Goal: Task Accomplishment & Management: Use online tool/utility

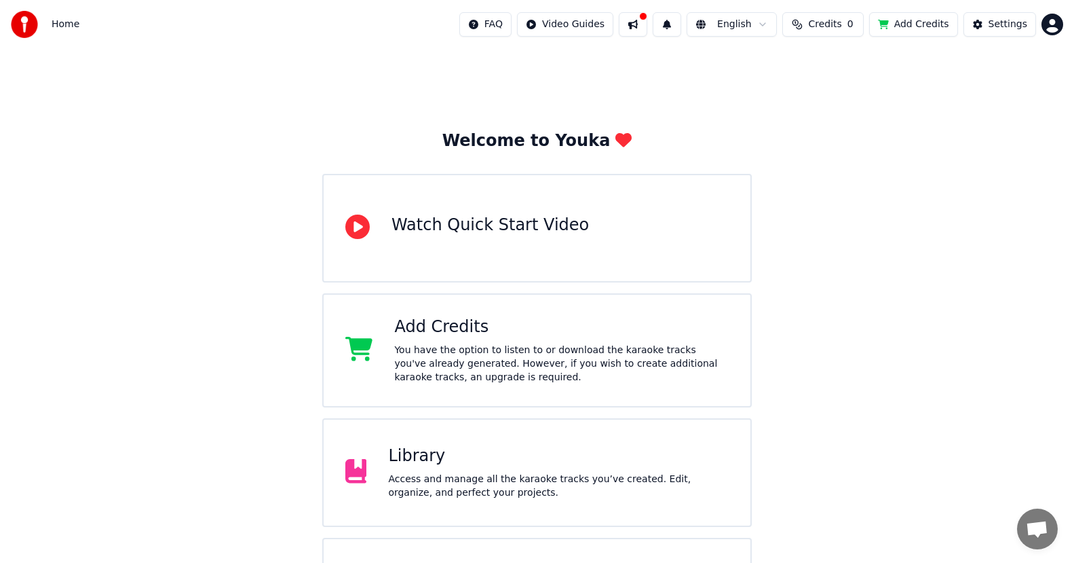
click at [436, 348] on div "You have the option to listen to or download the karaoke tracks you've already …" at bounding box center [561, 363] width 335 height 41
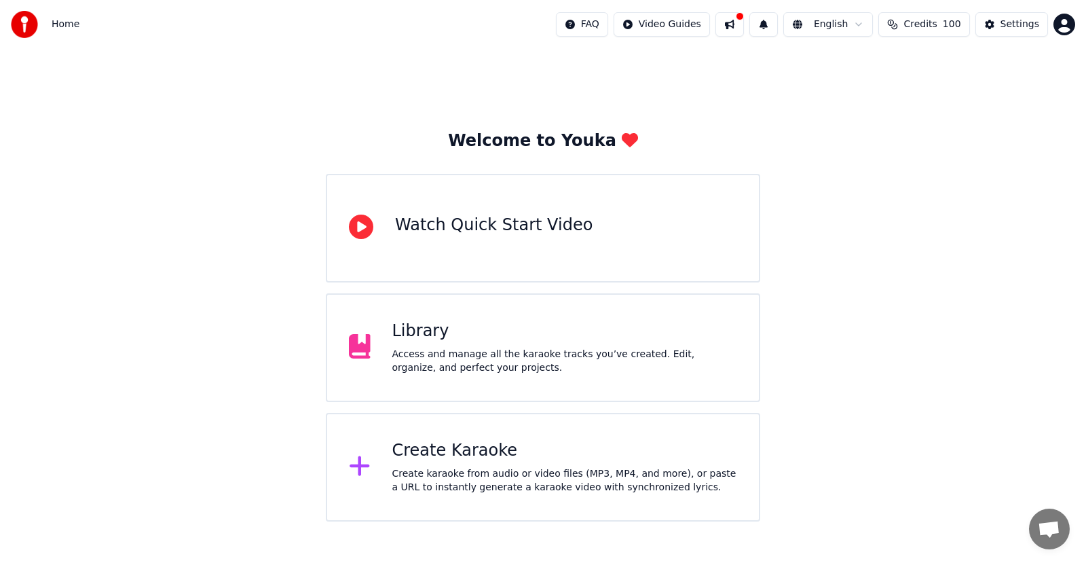
click at [490, 464] on div "Create Karaoke Create karaoke from audio or video files (MP3, MP4, and more), o…" at bounding box center [564, 467] width 345 height 54
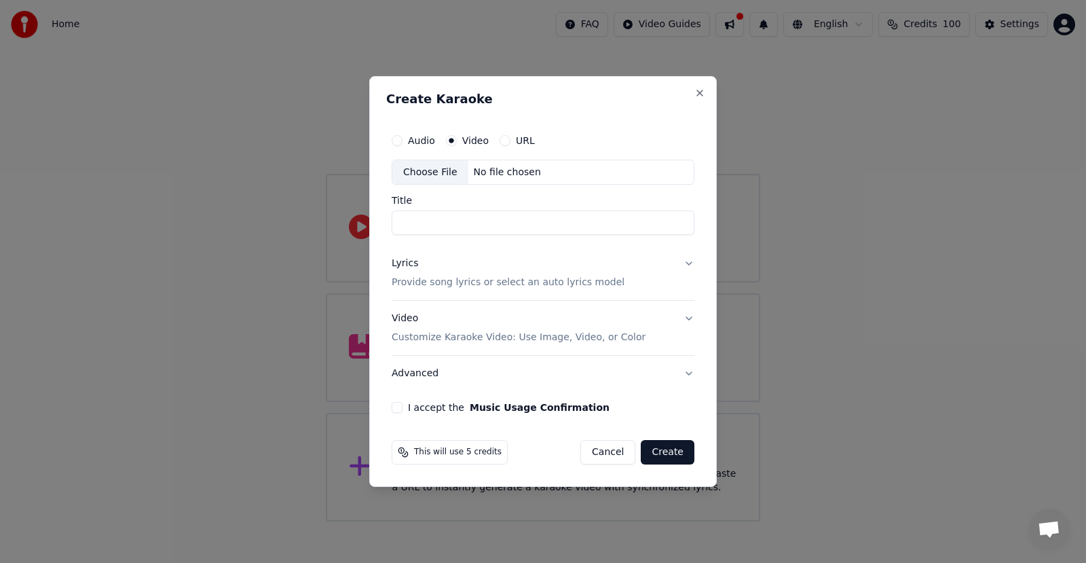
click at [428, 170] on div "Choose File" at bounding box center [430, 172] width 76 height 24
type input "**********"
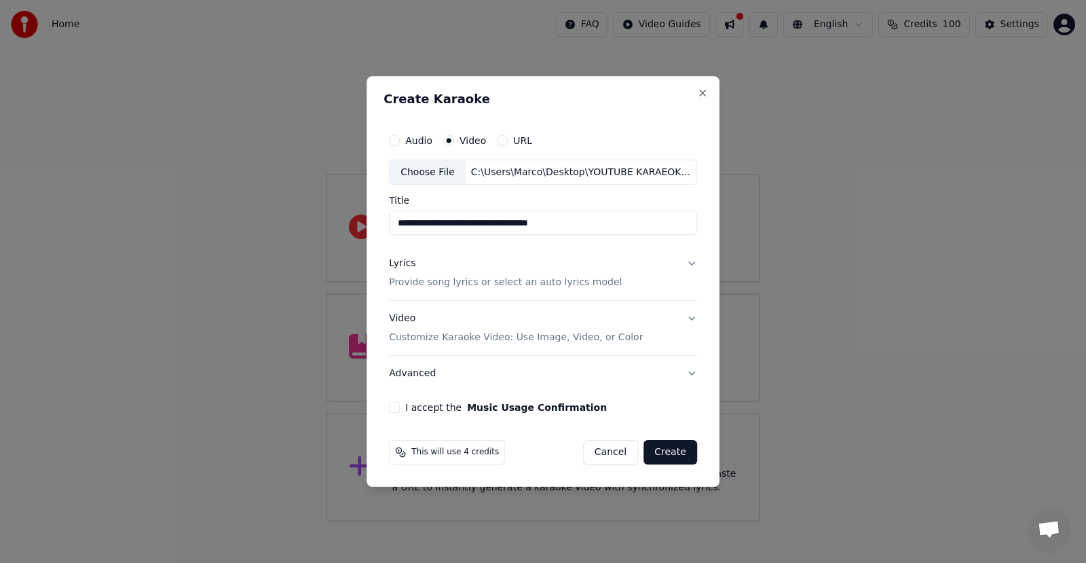
click at [399, 409] on button "I accept the Music Usage Confirmation" at bounding box center [394, 407] width 11 height 11
click at [665, 454] on button "Create" at bounding box center [670, 452] width 54 height 24
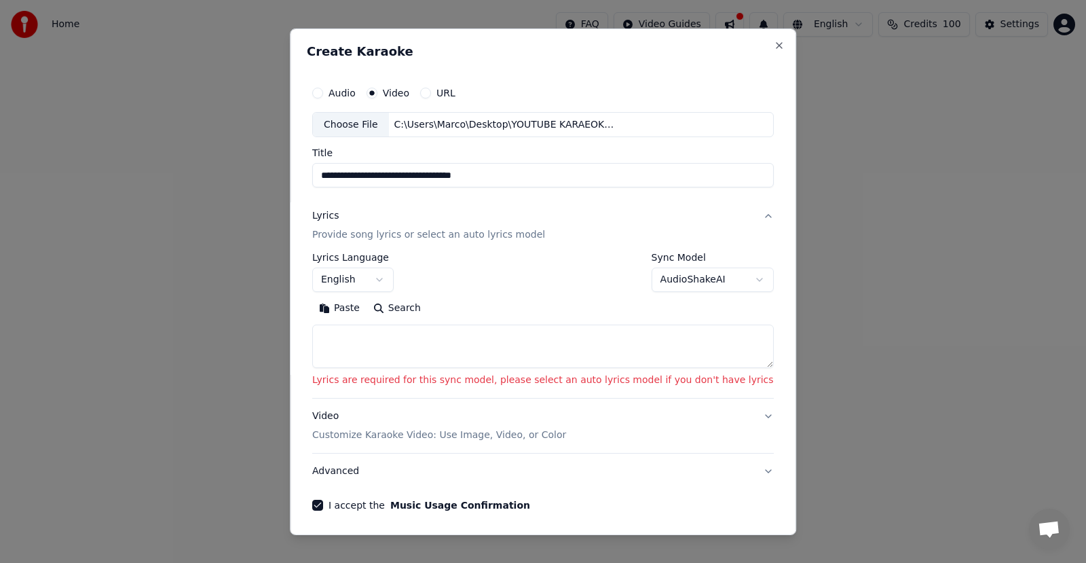
click at [356, 382] on p "Lyrics are required for this sync model, please select an auto lyrics model if …" at bounding box center [543, 380] width 462 height 14
drag, startPoint x: 356, startPoint y: 382, endPoint x: 367, endPoint y: 381, distance: 10.9
click at [367, 381] on p "Lyrics are required for this sync model, please select an auto lyrics model if …" at bounding box center [543, 380] width 462 height 14
click at [375, 383] on p "Lyrics are required for this sync model, please select an auto lyrics model if …" at bounding box center [543, 380] width 462 height 14
click at [367, 360] on textarea at bounding box center [543, 345] width 462 height 43
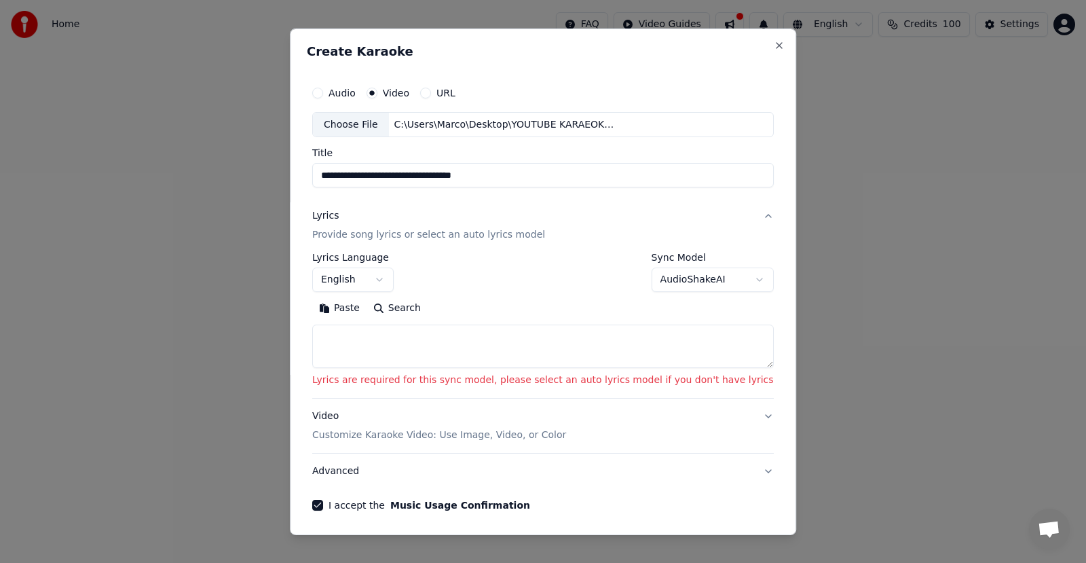
click at [525, 174] on input "**********" at bounding box center [543, 175] width 462 height 24
drag, startPoint x: 525, startPoint y: 175, endPoint x: 326, endPoint y: 178, distance: 199.6
click at [326, 178] on div "**********" at bounding box center [543, 281] width 506 height 506
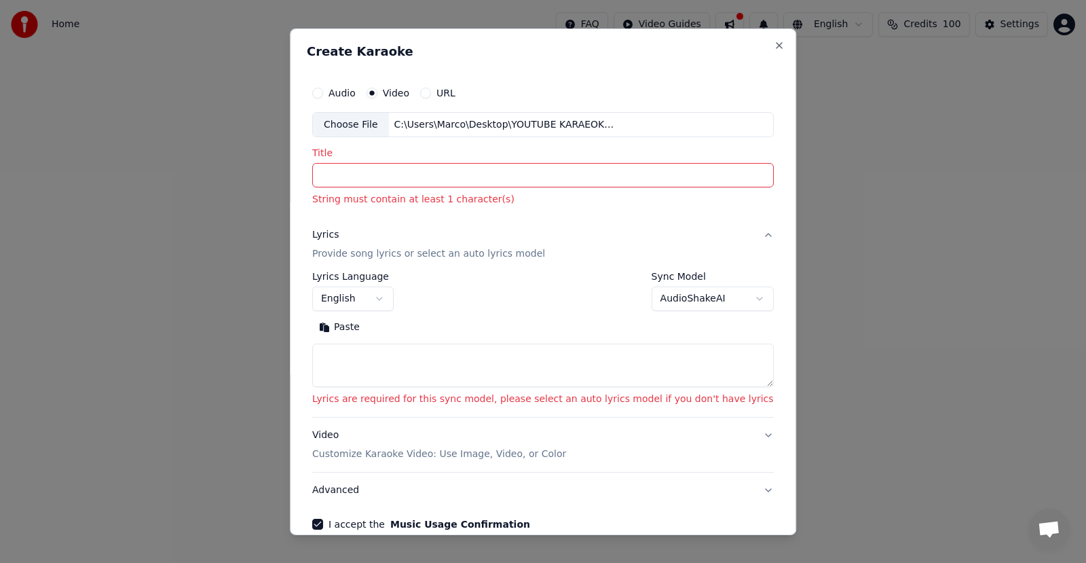
click at [381, 174] on input "Title" at bounding box center [543, 175] width 462 height 24
click at [730, 233] on button "Lyrics Provide song lyrics or select an auto lyrics model" at bounding box center [543, 244] width 462 height 54
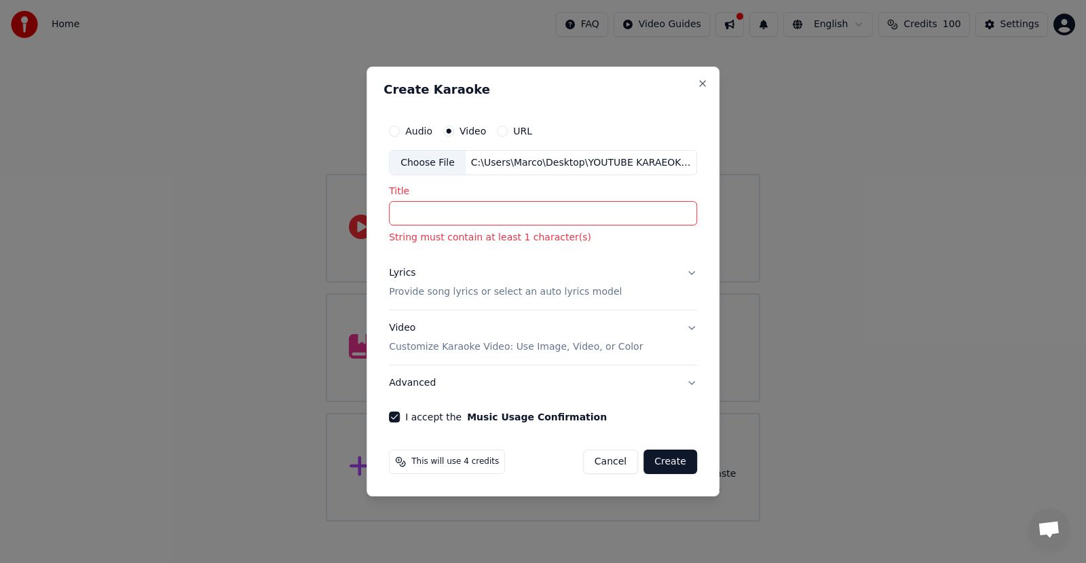
click at [689, 274] on button "Lyrics Provide song lyrics or select an auto lyrics model" at bounding box center [543, 283] width 308 height 54
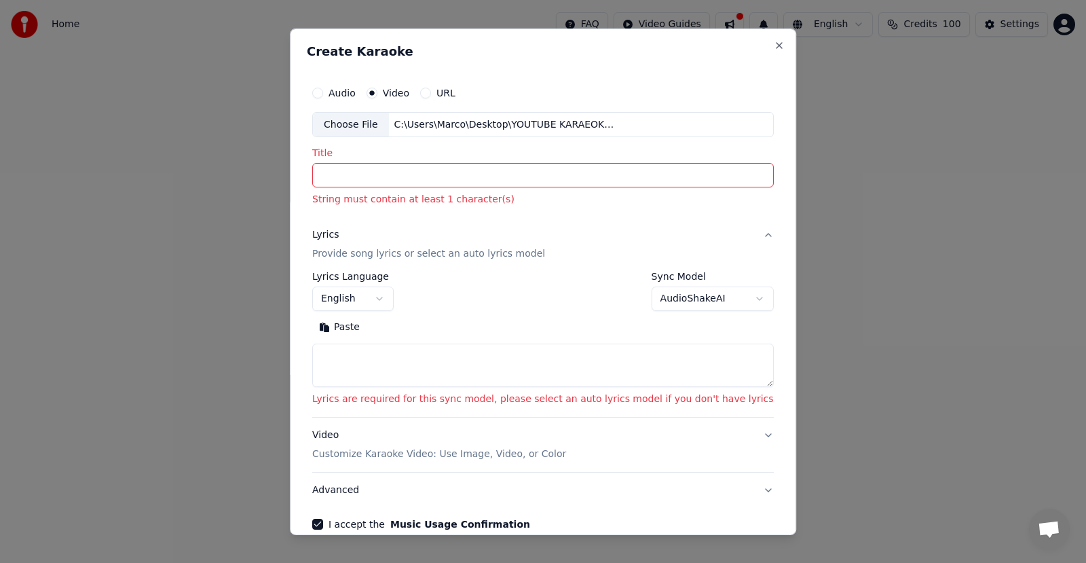
scroll to position [69, 0]
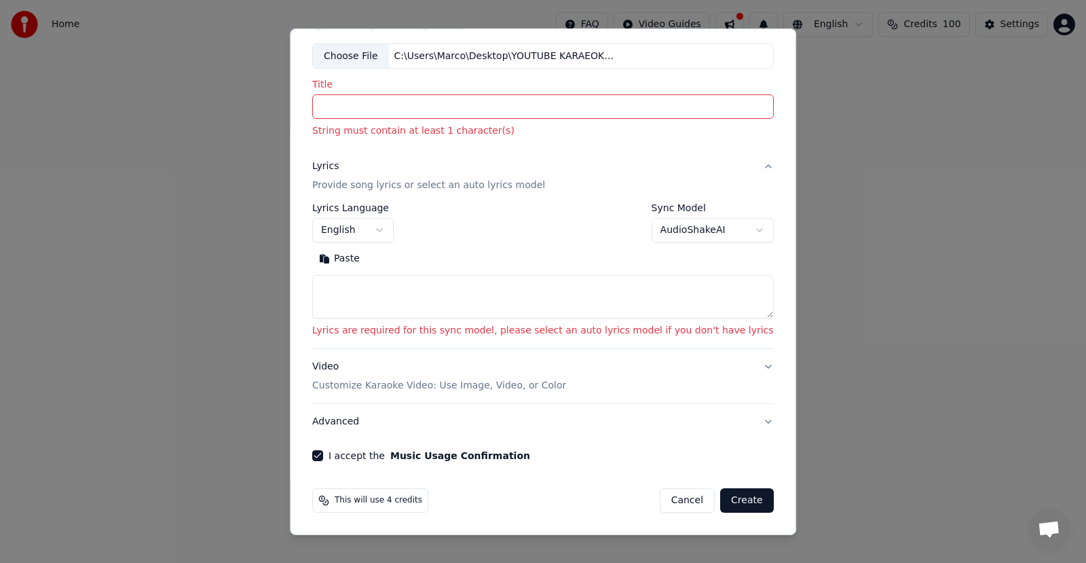
click at [366, 56] on div "Choose File" at bounding box center [351, 55] width 76 height 24
click at [373, 55] on div "Choose File" at bounding box center [351, 55] width 76 height 24
click at [388, 230] on button "English" at bounding box center [352, 230] width 81 height 24
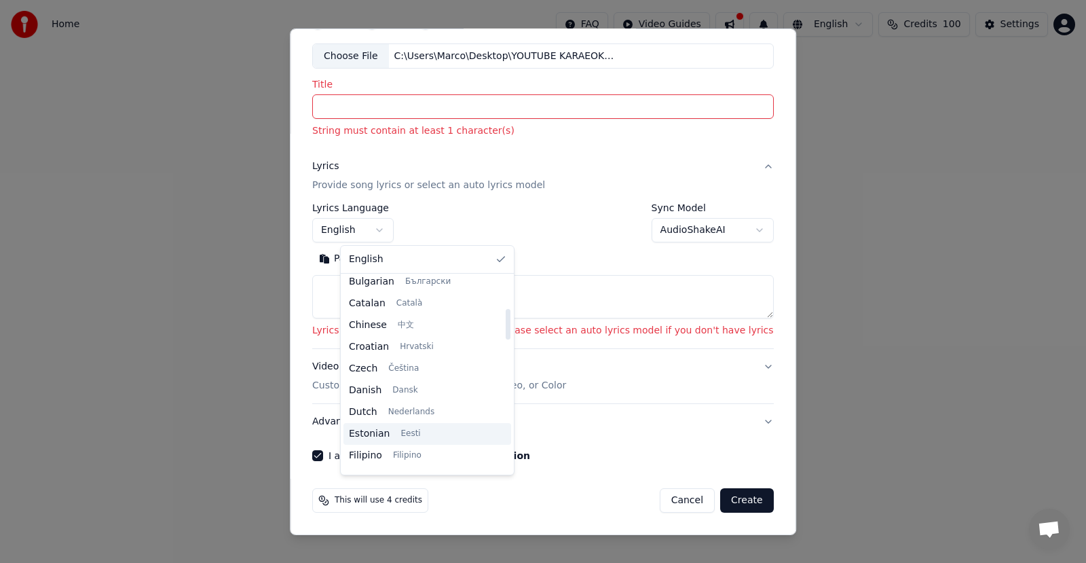
scroll to position [204, 0]
select select "**"
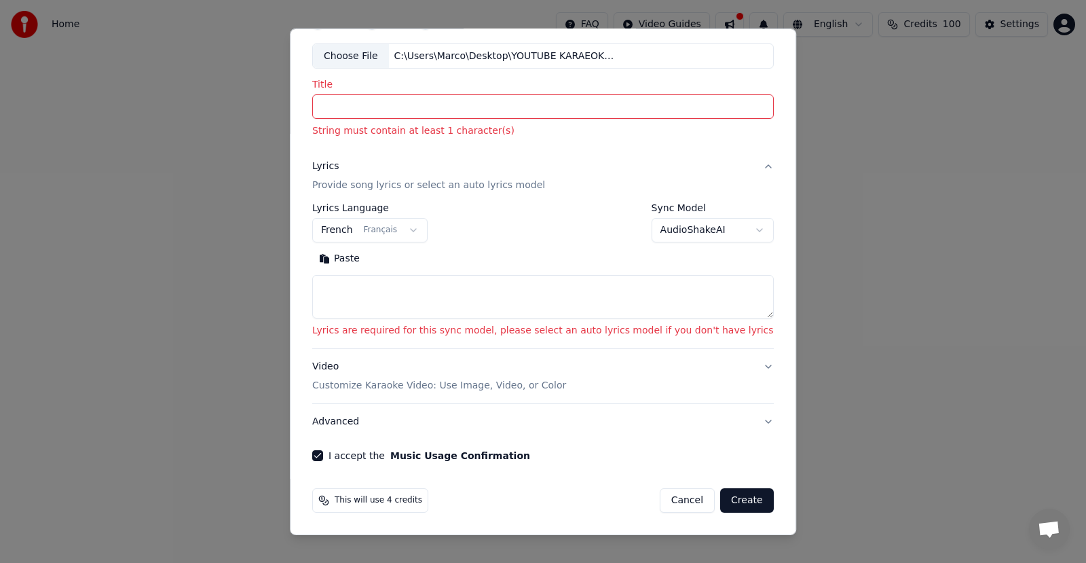
click at [361, 105] on input "Title" at bounding box center [543, 106] width 462 height 24
click at [369, 50] on div "Choose File" at bounding box center [351, 55] width 76 height 24
click at [374, 108] on input "Title" at bounding box center [543, 106] width 462 height 24
click at [660, 501] on button "Cancel" at bounding box center [687, 500] width 55 height 24
select select
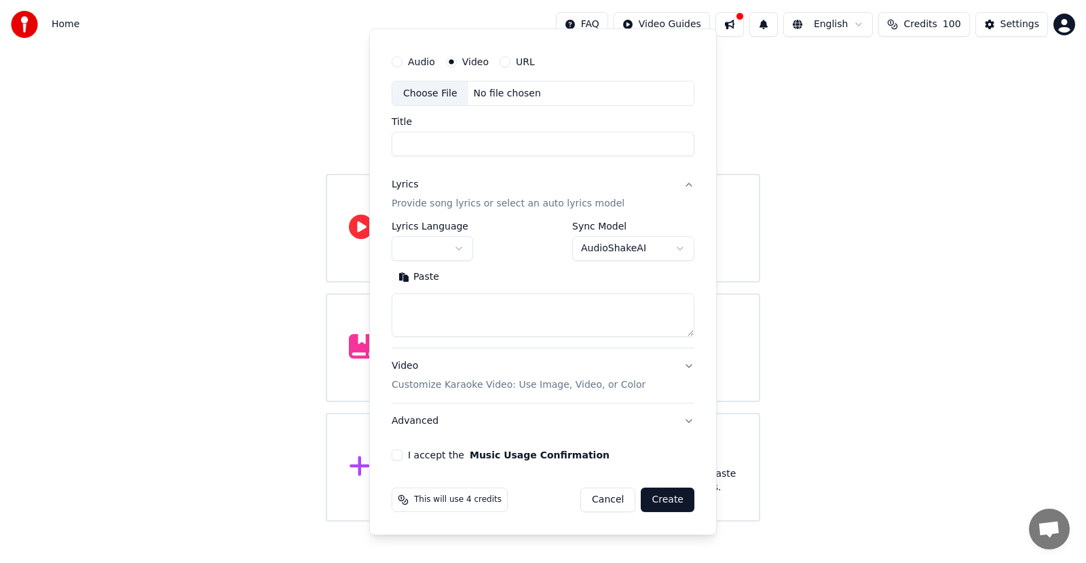
scroll to position [31, 0]
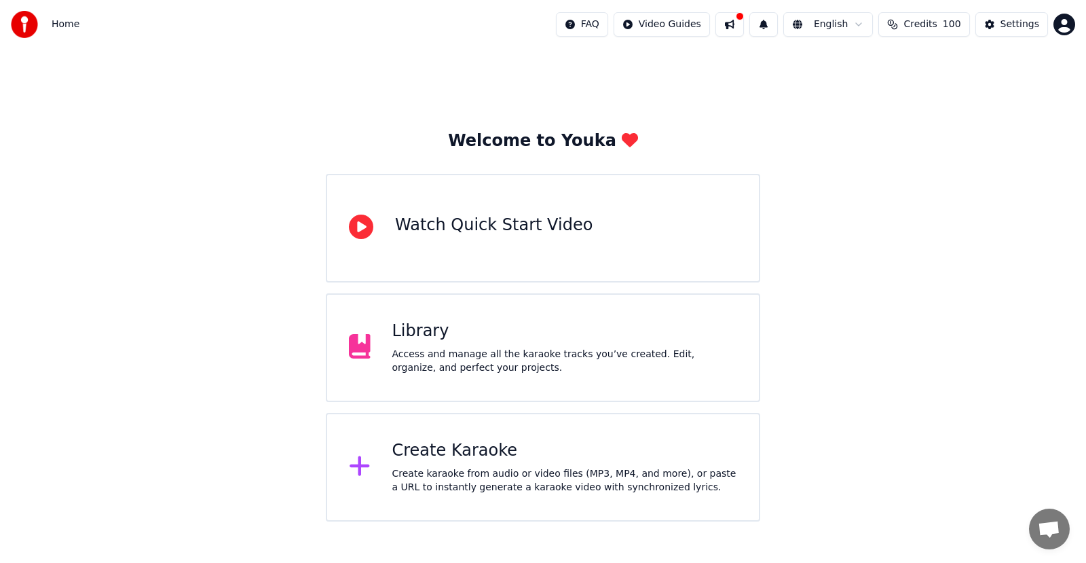
click at [432, 461] on div "Create Karaoke" at bounding box center [564, 451] width 345 height 22
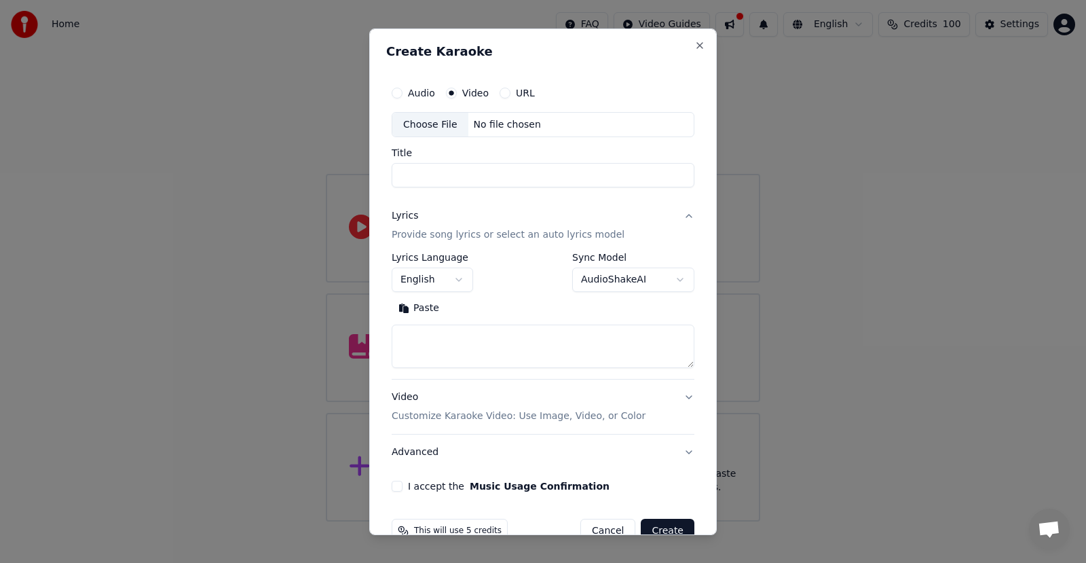
click at [419, 122] on div "Choose File" at bounding box center [430, 124] width 76 height 24
type input "**********"
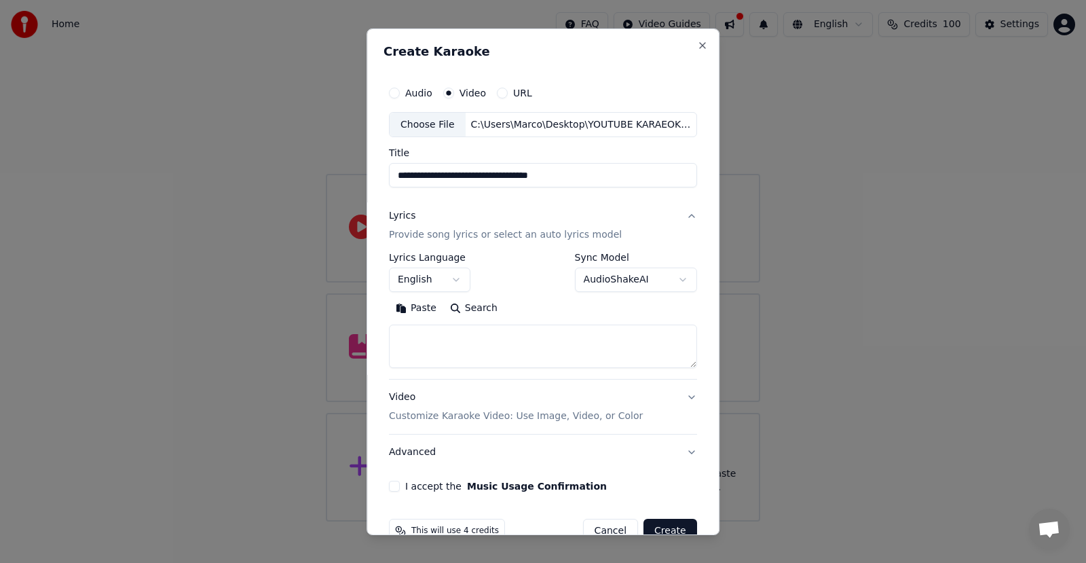
click at [436, 280] on button "English" at bounding box center [429, 279] width 81 height 24
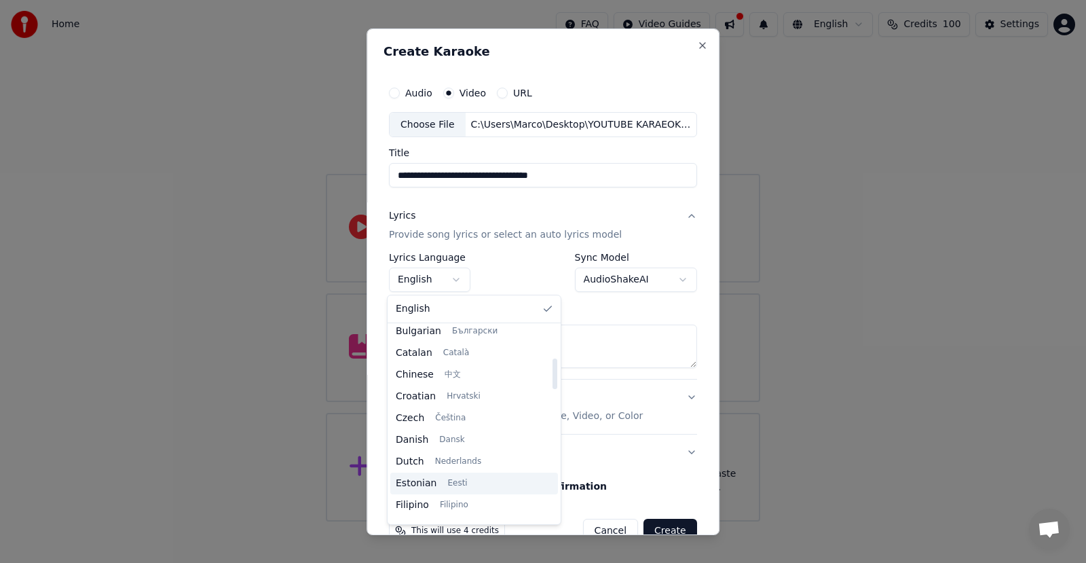
scroll to position [204, 0]
select select "**"
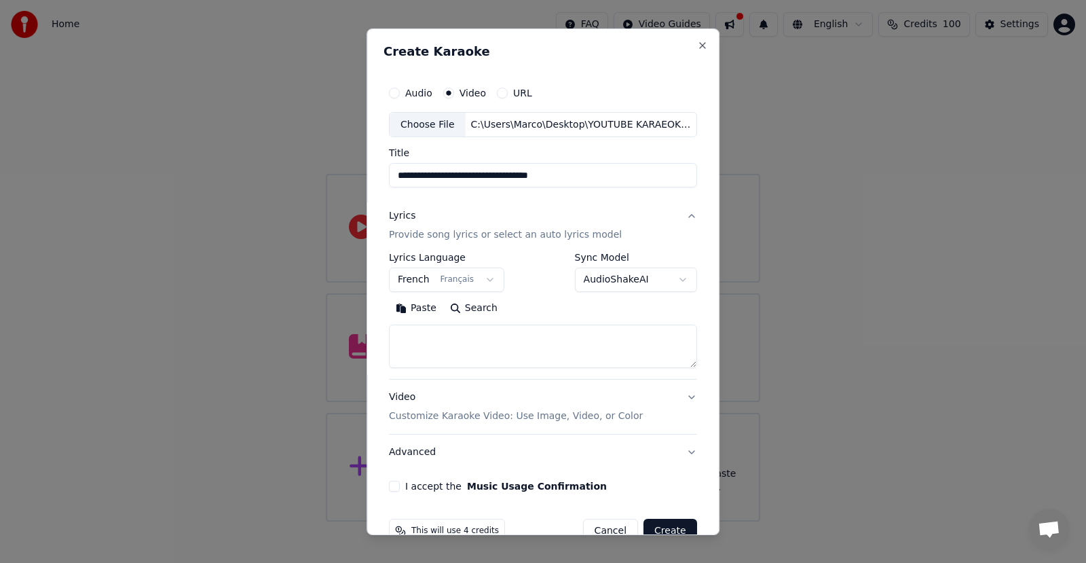
scroll to position [31, 0]
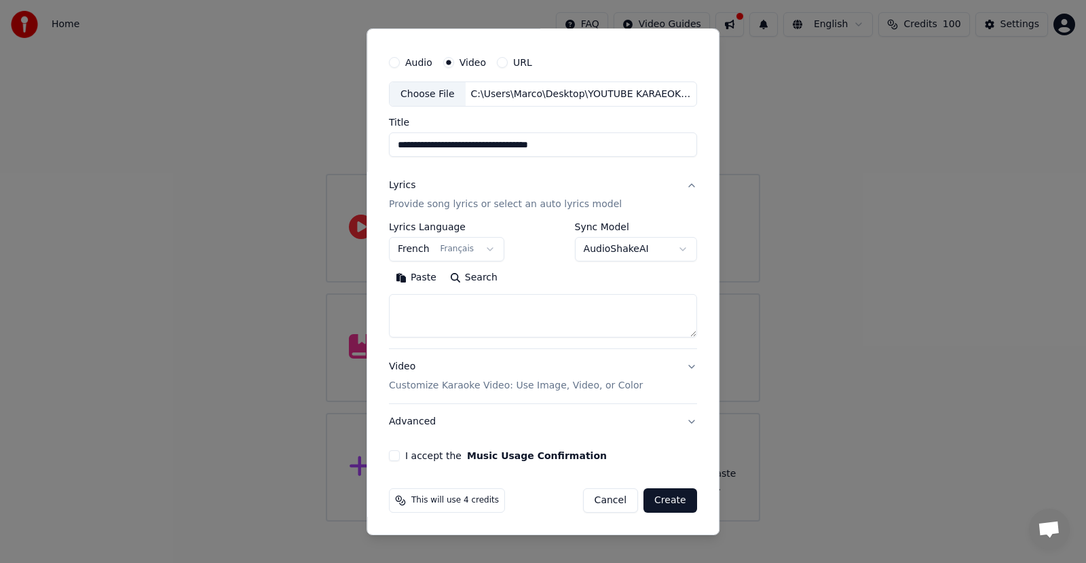
click at [396, 460] on button "I accept the Music Usage Confirmation" at bounding box center [394, 455] width 11 height 11
click at [400, 313] on textarea at bounding box center [543, 315] width 308 height 43
click at [448, 278] on button "Search" at bounding box center [473, 278] width 61 height 22
click at [455, 277] on button "Search" at bounding box center [473, 278] width 61 height 22
click at [605, 500] on button "Cancel" at bounding box center [610, 500] width 55 height 24
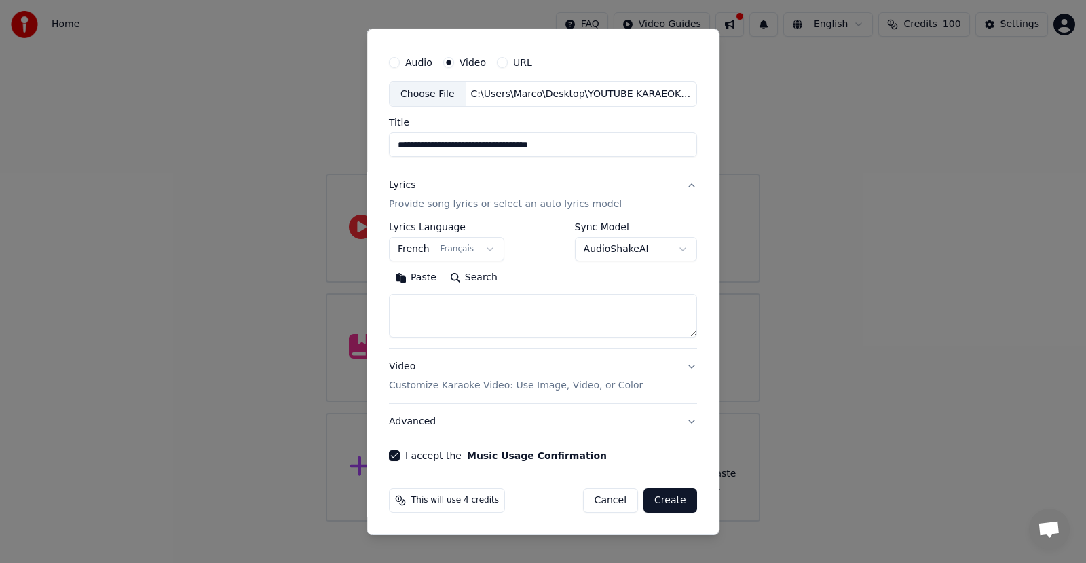
select select
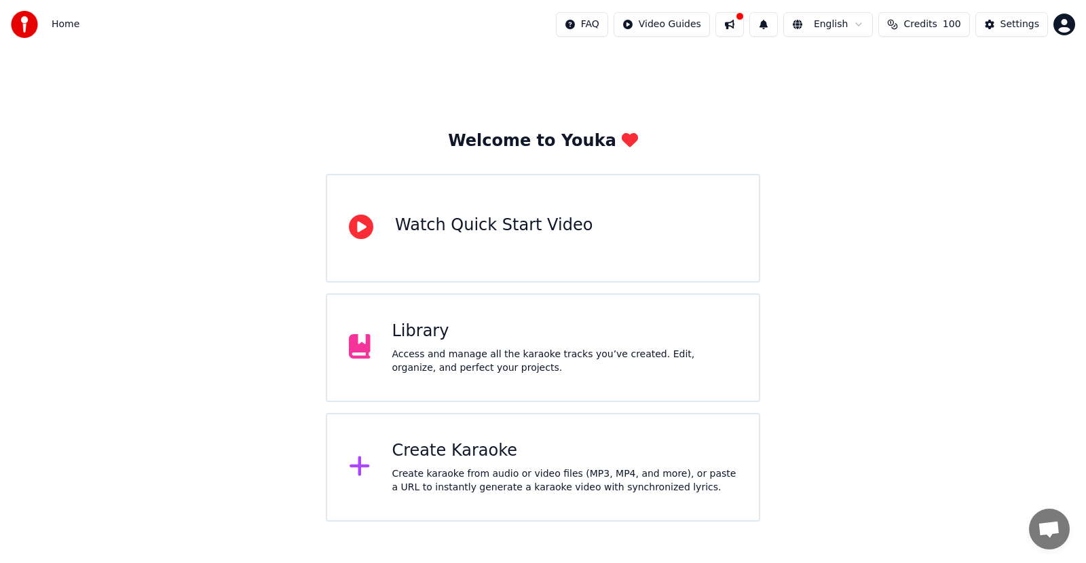
click at [443, 351] on div "Access and manage all the karaoke tracks you’ve created. Edit, organize, and pe…" at bounding box center [564, 361] width 345 height 27
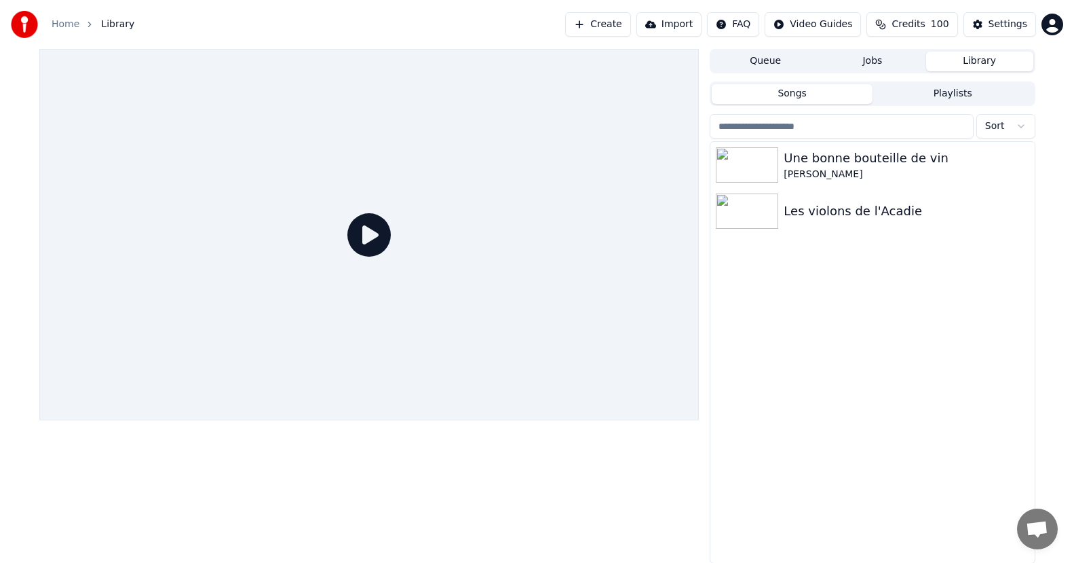
click at [57, 24] on link "Home" at bounding box center [66, 25] width 28 height 14
